Goal: Information Seeking & Learning: Learn about a topic

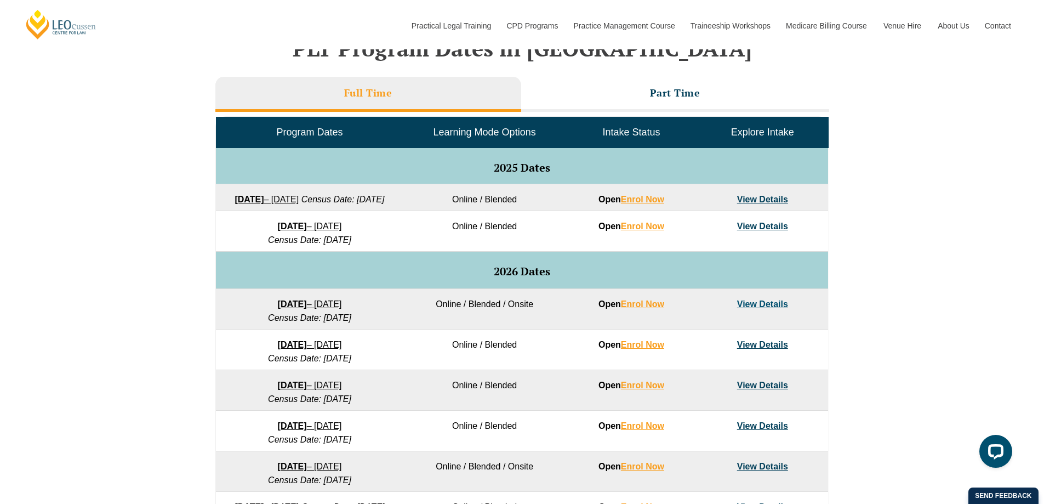
scroll to position [491, 0]
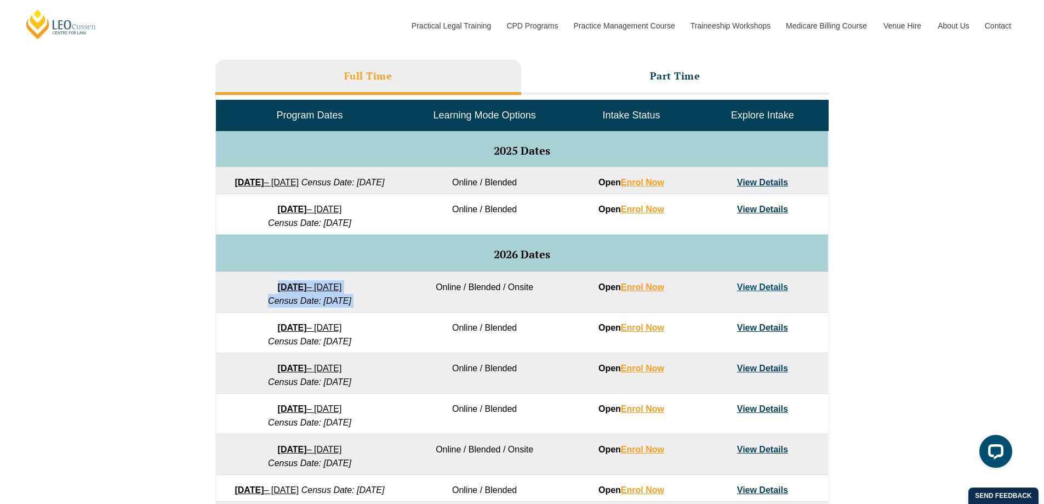
drag, startPoint x: 243, startPoint y: 305, endPoint x: 440, endPoint y: 283, distance: 197.4
click at [409, 297] on tr "27 January 2026 – 12 June 2026 Census Date: 23 February 2026 Online / Blended /…" at bounding box center [522, 292] width 612 height 41
click at [939, 250] on div "VIC ACT WA QLD SA NSW PLT Program Dates in Victoria Full Time Part Time Program…" at bounding box center [522, 285] width 1044 height 636
click at [1005, 457] on div "Open LiveChat chat widget" at bounding box center [996, 450] width 19 height 19
drag, startPoint x: 243, startPoint y: 337, endPoint x: 248, endPoint y: 332, distance: 6.6
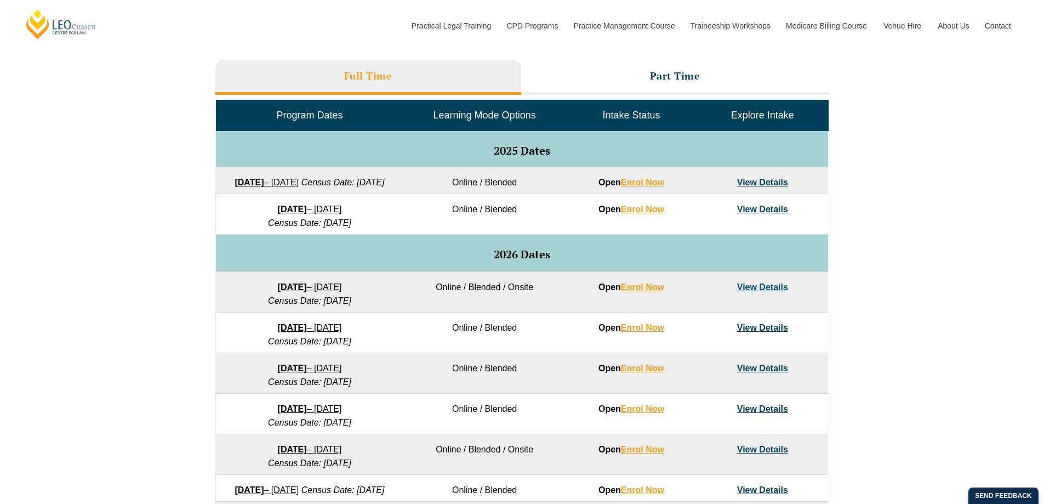
click at [248, 332] on td "16 February 2026 – 3 July 2026 Census Date: 16 March 2026" at bounding box center [309, 332] width 187 height 41
click at [543, 351] on td "Online / Blended" at bounding box center [484, 332] width 162 height 41
click at [524, 390] on td "Online / Blended" at bounding box center [484, 373] width 162 height 41
click at [534, 427] on td "Online / Blended" at bounding box center [484, 414] width 162 height 41
click at [527, 383] on td "Online / Blended" at bounding box center [484, 373] width 162 height 41
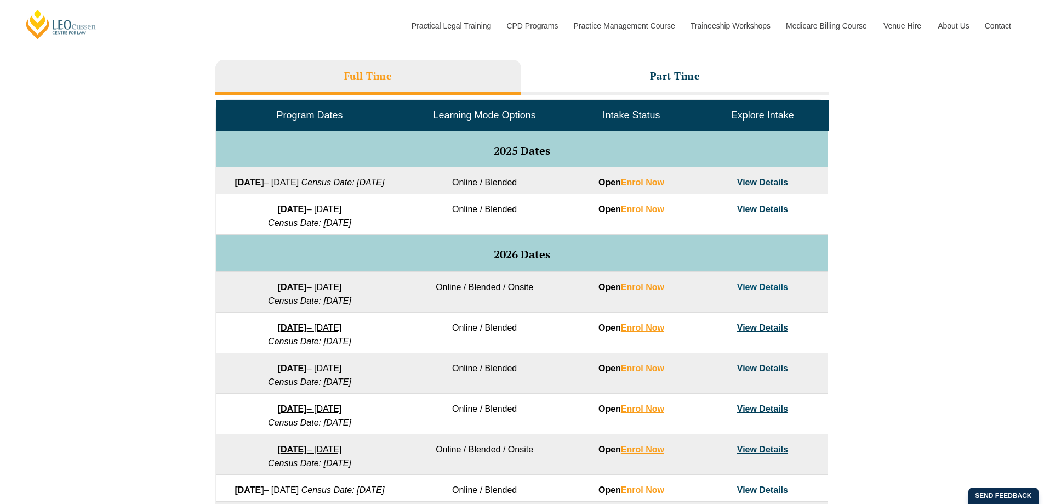
click at [452, 388] on td "Online / Blended" at bounding box center [484, 373] width 162 height 41
click at [447, 425] on td "Online / Blended" at bounding box center [484, 414] width 162 height 41
click at [439, 462] on td "Online / Blended / Onsite" at bounding box center [484, 454] width 162 height 41
click at [491, 460] on td "Online / Blended / Onsite" at bounding box center [484, 454] width 162 height 41
click at [527, 471] on td "Online / Blended / Onsite" at bounding box center [484, 454] width 162 height 41
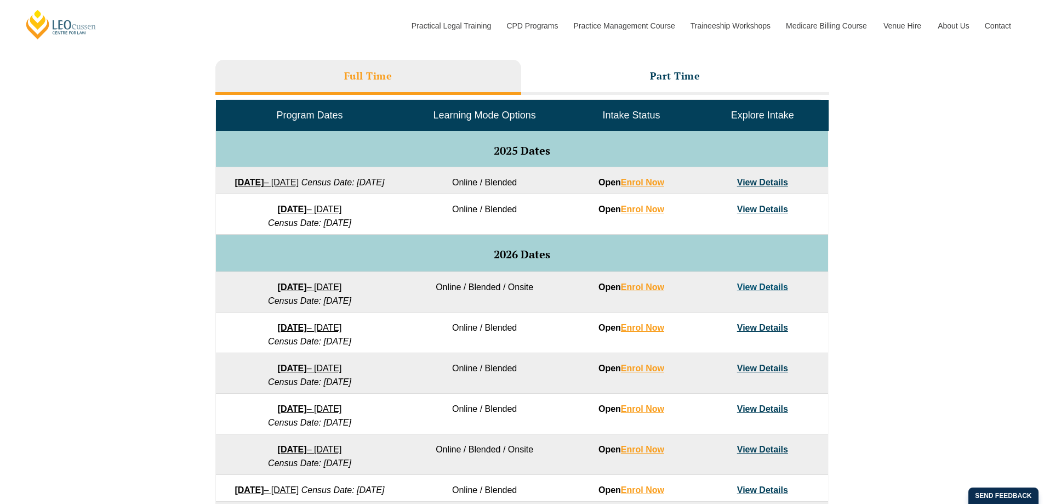
click at [547, 459] on td "Online / Blended / Onsite" at bounding box center [484, 454] width 162 height 41
drag, startPoint x: 235, startPoint y: 385, endPoint x: 405, endPoint y: 373, distance: 170.9
click at [405, 373] on tr "23 March 2026 – 7 August 2026 Census Date: 20 April 2026 Online / Blended Open …" at bounding box center [522, 373] width 612 height 41
click at [704, 328] on td "View Details" at bounding box center [762, 332] width 131 height 41
